Goal: Information Seeking & Learning: Learn about a topic

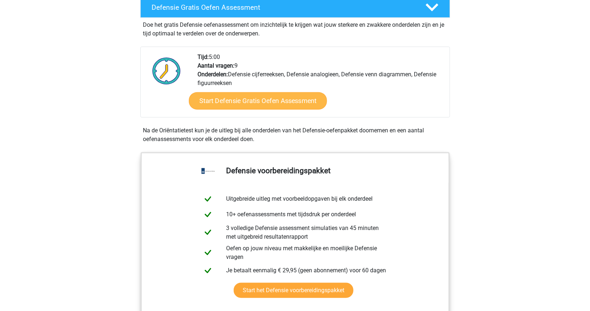
scroll to position [206, 0]
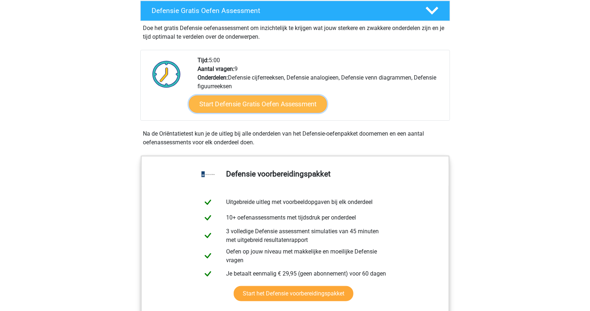
click at [238, 104] on link "Start Defensie Gratis Oefen Assessment" at bounding box center [258, 103] width 138 height 17
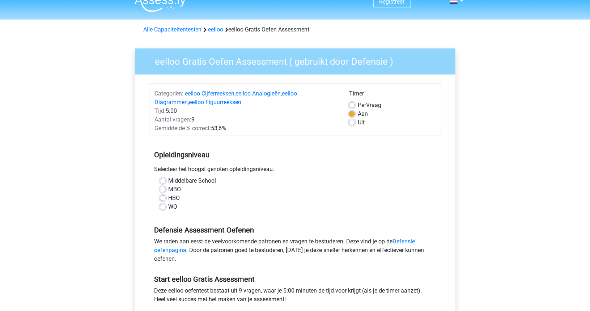
scroll to position [12, 0]
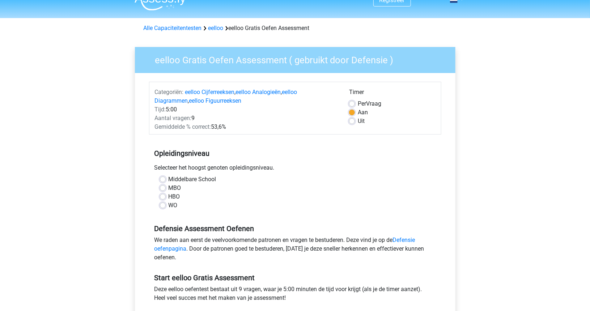
click at [168, 179] on label "Middelbare School" at bounding box center [192, 179] width 48 height 9
click at [161, 179] on input "Middelbare School" at bounding box center [163, 178] width 6 height 7
radio input "true"
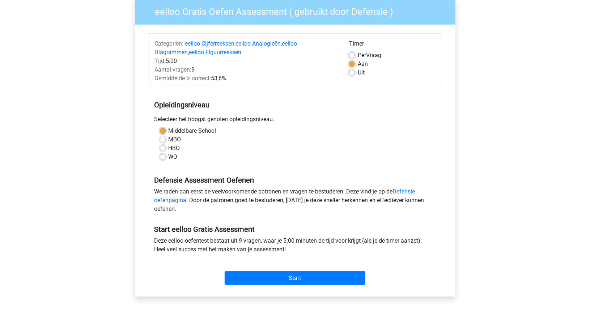
scroll to position [61, 0]
click at [283, 277] on input "Start" at bounding box center [294, 278] width 141 height 14
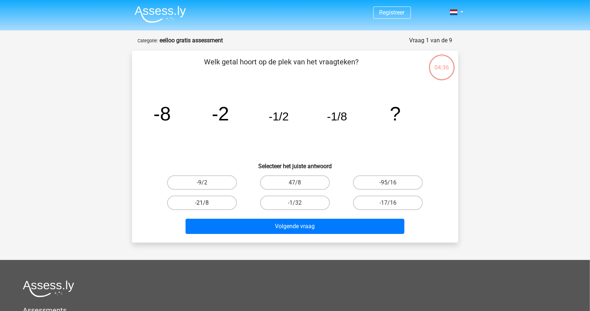
click at [217, 201] on label "-21/8" at bounding box center [202, 203] width 70 height 14
click at [206, 203] on input "-21/8" at bounding box center [204, 205] width 5 height 5
radio input "true"
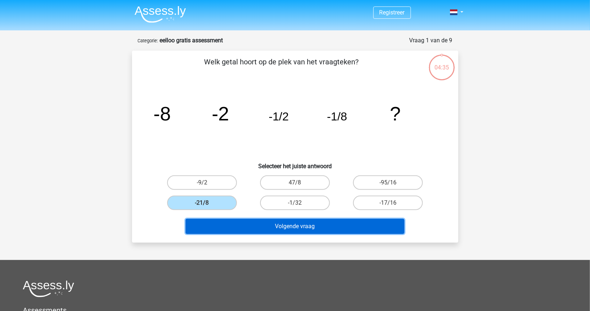
click at [325, 233] on button "Volgende vraag" at bounding box center [294, 226] width 219 height 15
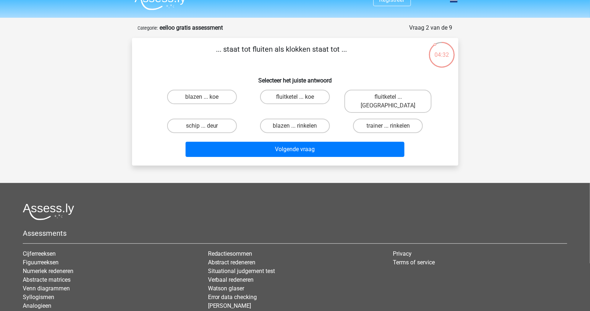
scroll to position [12, 0]
click at [381, 98] on label "fluitketel ... luiden" at bounding box center [387, 101] width 87 height 23
click at [388, 98] on input "fluitketel ... luiden" at bounding box center [390, 99] width 5 height 5
radio input "true"
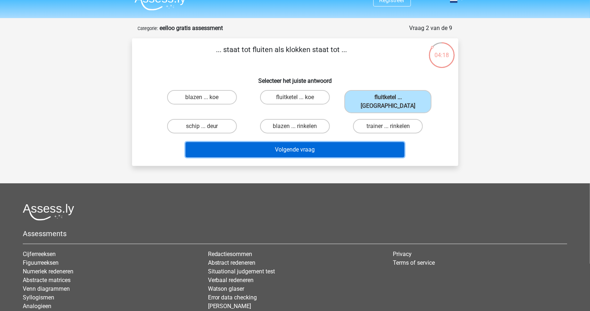
click at [338, 142] on button "Volgende vraag" at bounding box center [294, 149] width 219 height 15
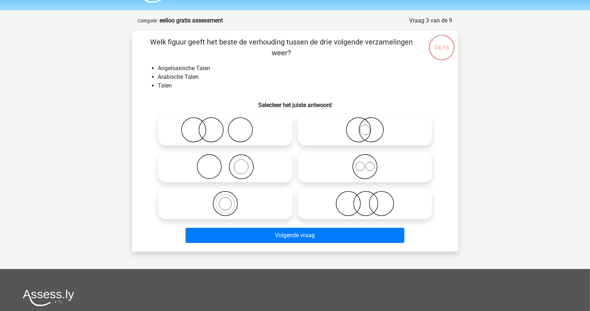
scroll to position [21, 0]
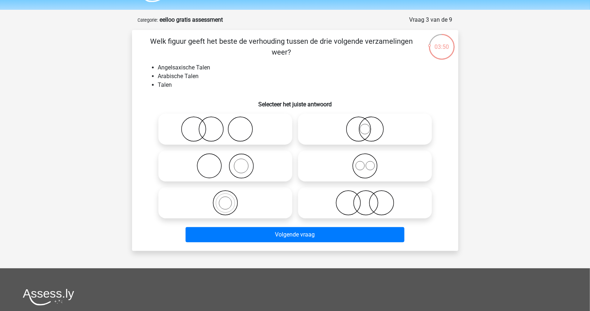
click at [219, 125] on icon at bounding box center [225, 128] width 128 height 25
click at [225, 125] on input "radio" at bounding box center [227, 123] width 5 height 5
radio input "true"
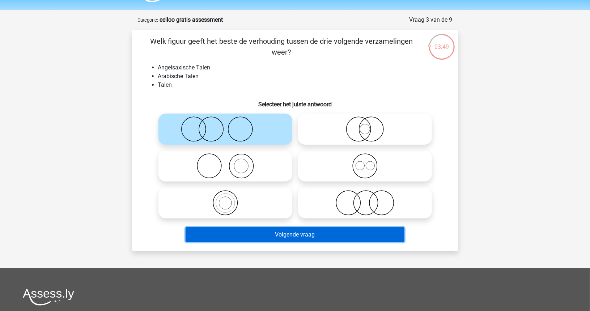
click at [312, 237] on button "Volgende vraag" at bounding box center [294, 234] width 219 height 15
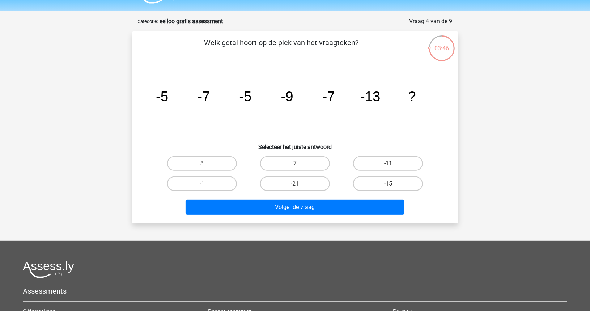
scroll to position [20, 0]
click at [384, 161] on label "-11" at bounding box center [388, 163] width 70 height 14
click at [388, 163] on input "-11" at bounding box center [390, 165] width 5 height 5
radio input "true"
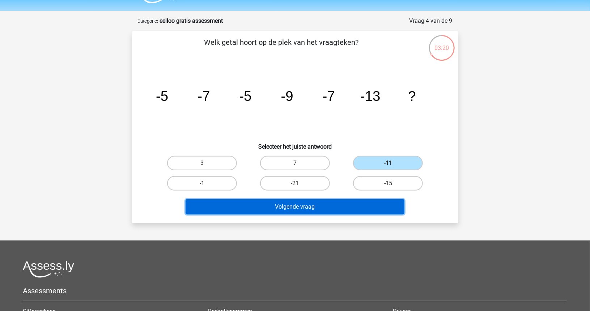
click at [330, 206] on button "Volgende vraag" at bounding box center [294, 206] width 219 height 15
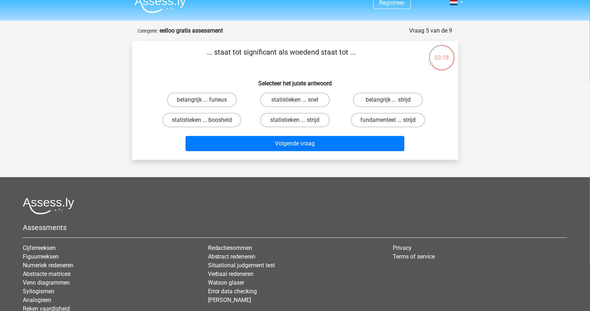
scroll to position [9, 0]
click at [213, 101] on label "belangrijk ... furieus" at bounding box center [202, 100] width 70 height 14
click at [206, 101] on input "belangrijk ... furieus" at bounding box center [204, 102] width 5 height 5
radio input "true"
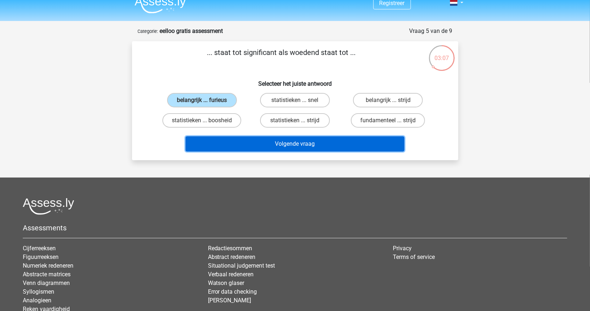
click at [274, 144] on button "Volgende vraag" at bounding box center [294, 143] width 219 height 15
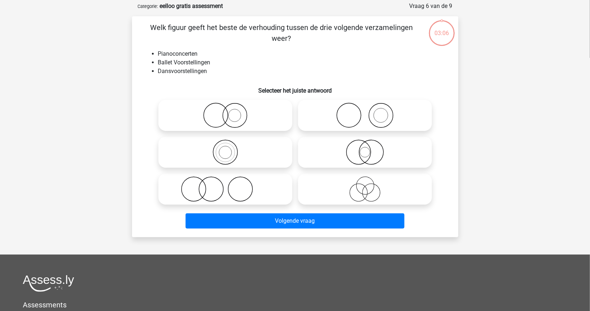
scroll to position [36, 0]
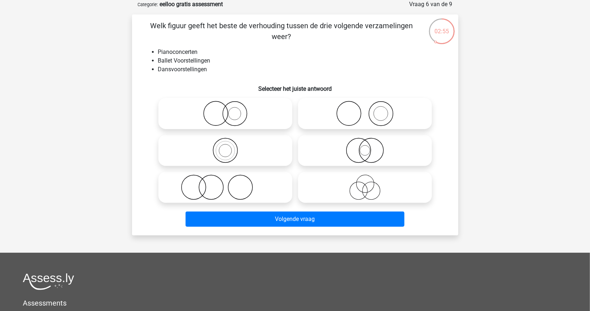
click at [235, 112] on icon at bounding box center [225, 113] width 128 height 25
click at [230, 110] on input "radio" at bounding box center [227, 107] width 5 height 5
radio input "true"
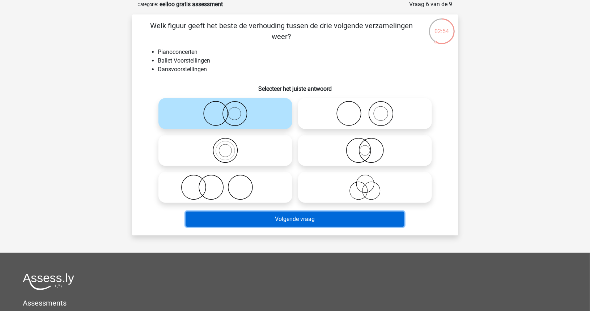
click at [278, 217] on button "Volgende vraag" at bounding box center [294, 218] width 219 height 15
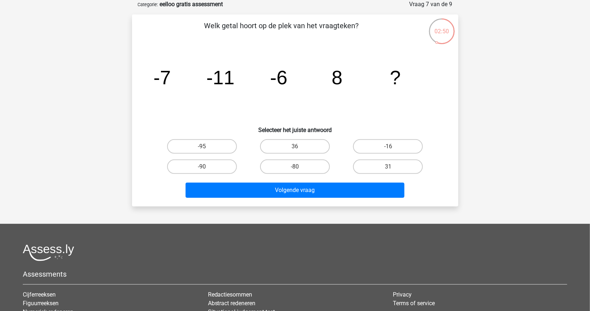
click at [278, 217] on div "Registreer" at bounding box center [295, 189] width 590 height 451
click at [389, 167] on input "31" at bounding box center [390, 169] width 5 height 5
radio input "true"
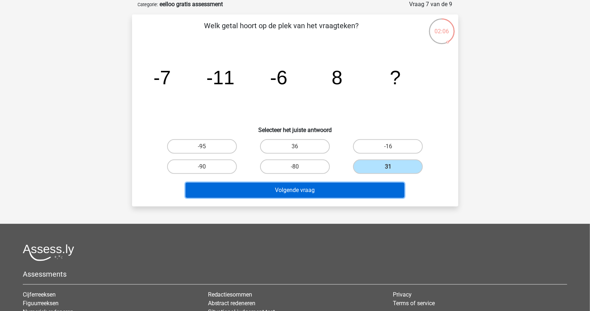
click at [337, 191] on button "Volgende vraag" at bounding box center [294, 190] width 219 height 15
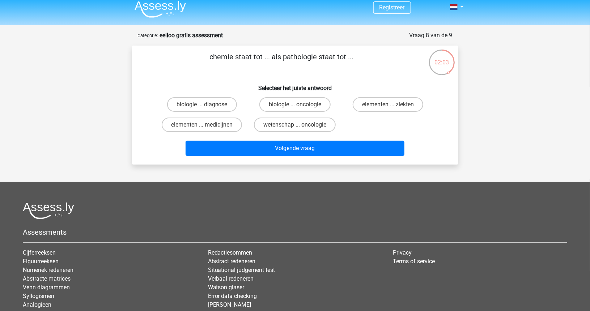
scroll to position [5, 0]
click at [198, 125] on label "elementen ... medicijnen" at bounding box center [202, 125] width 80 height 14
click at [202, 125] on input "elementen ... medicijnen" at bounding box center [204, 127] width 5 height 5
radio input "true"
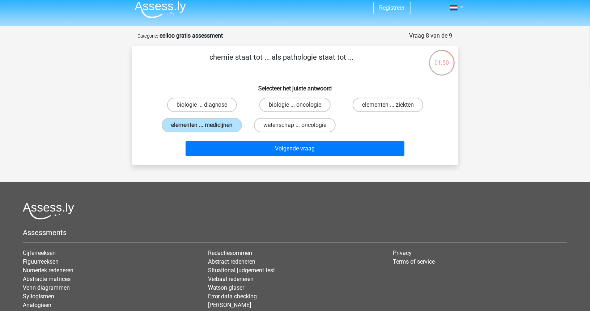
click at [374, 106] on label "elementen ... ziekten" at bounding box center [387, 105] width 70 height 14
click at [388, 106] on input "elementen ... ziekten" at bounding box center [390, 107] width 5 height 5
radio input "true"
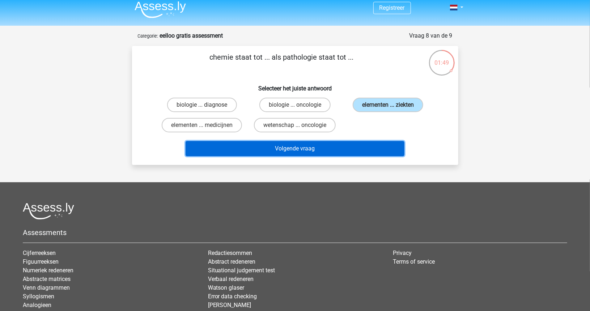
click at [295, 146] on button "Volgende vraag" at bounding box center [294, 148] width 219 height 15
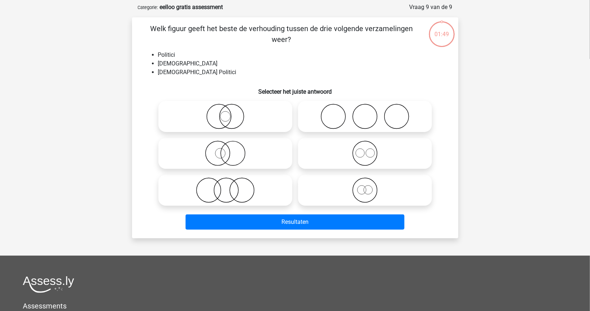
scroll to position [36, 0]
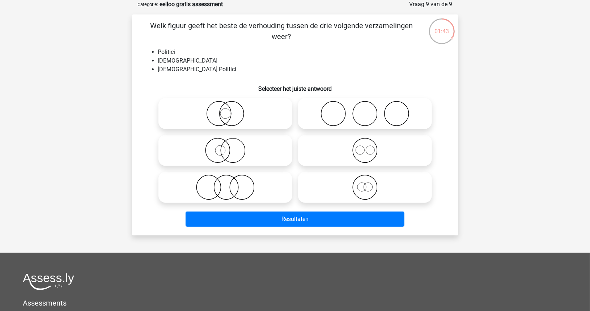
click at [241, 184] on icon at bounding box center [225, 187] width 128 height 25
click at [230, 184] on input "radio" at bounding box center [227, 181] width 5 height 5
radio input "true"
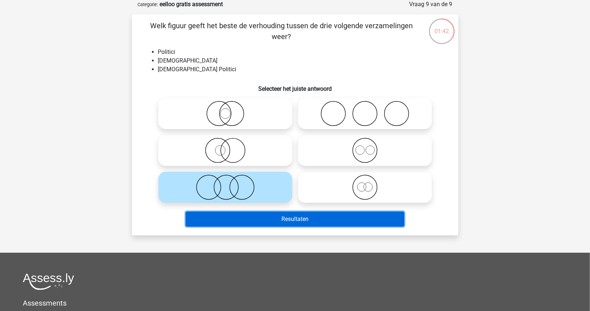
click at [271, 223] on button "Resultaten" at bounding box center [294, 218] width 219 height 15
